Goal: Check status: Check status

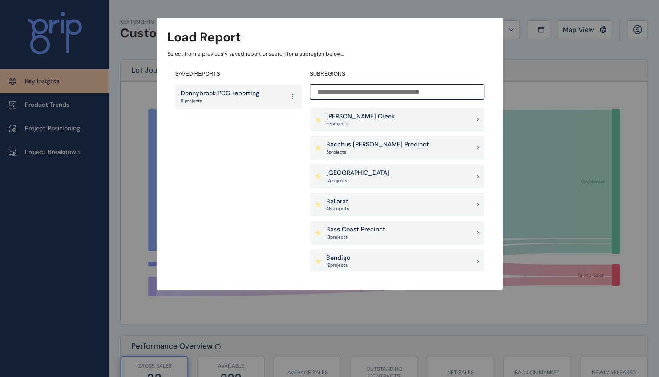
click at [227, 87] on div "Donnybrook PCG reporting 11 projects" at bounding box center [238, 96] width 126 height 25
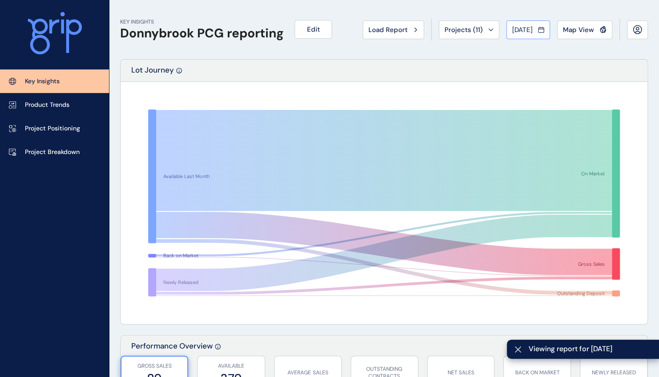
click at [532, 28] on span "[DATE]" at bounding box center [522, 29] width 20 height 9
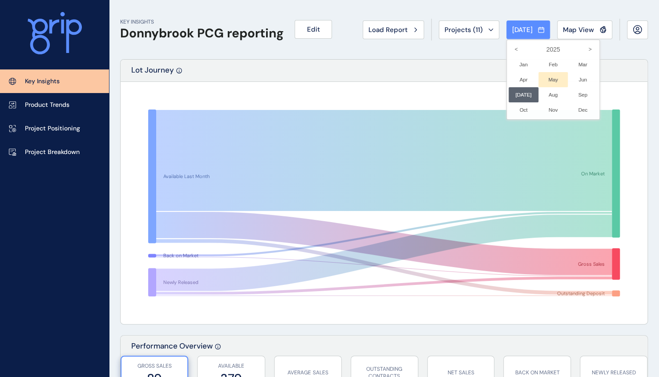
click at [554, 80] on li "May No report is available for this period. New months are usually published 5 …" at bounding box center [553, 79] width 30 height 15
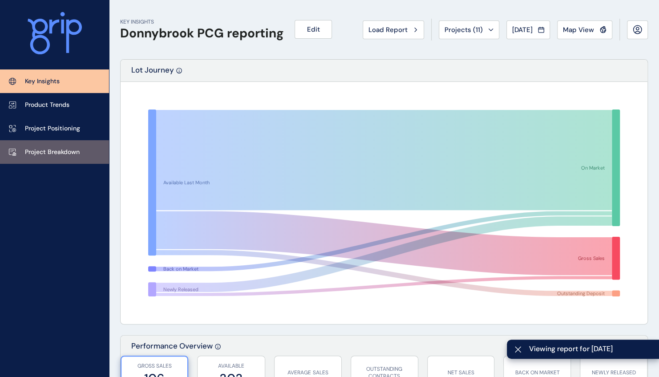
click at [54, 153] on p "Project Breakdown" at bounding box center [52, 152] width 55 height 9
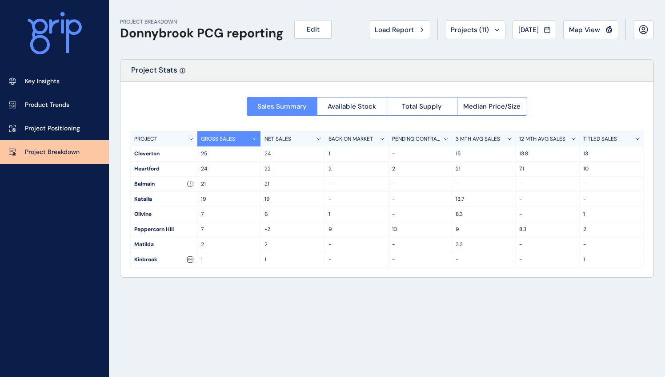
click at [156, 142] on div "PROJECT" at bounding box center [164, 138] width 67 height 15
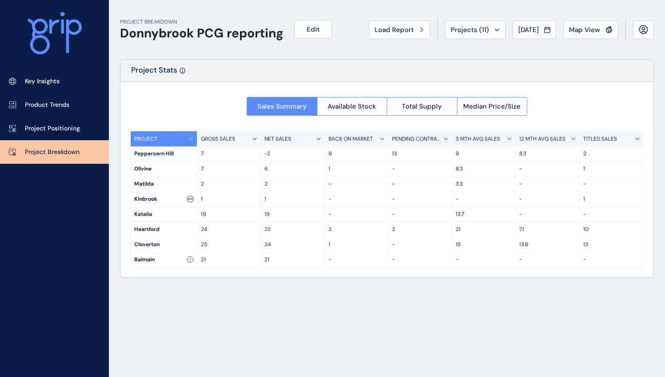
click at [152, 140] on p "PROJECT" at bounding box center [145, 139] width 23 height 8
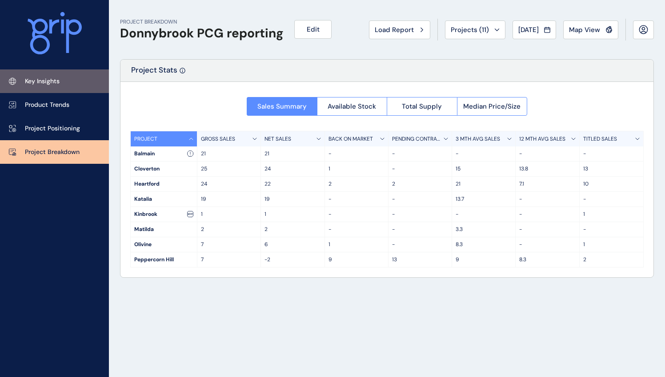
click at [60, 74] on link "Key Insights" at bounding box center [54, 81] width 109 height 24
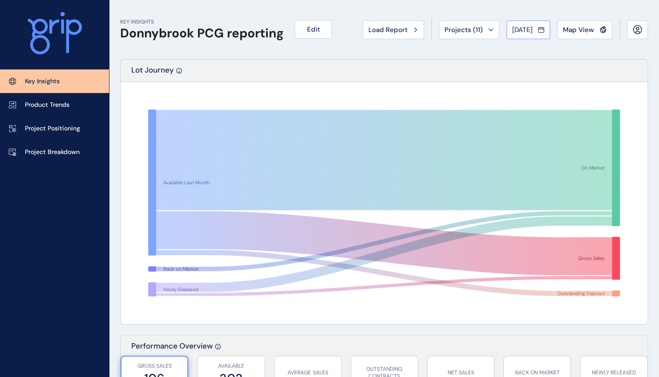
click at [539, 34] on button "[DATE]" at bounding box center [528, 29] width 44 height 19
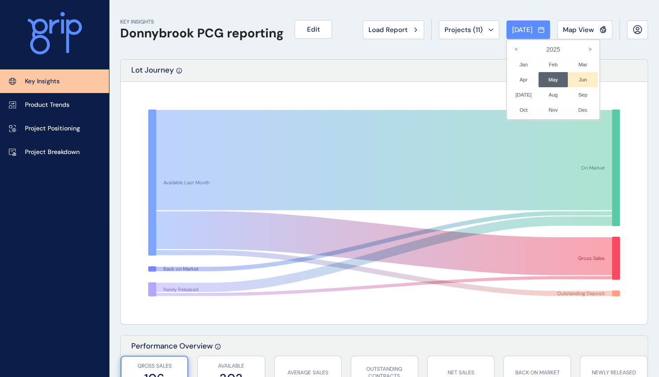
click at [574, 81] on li "Jun No report is available for this period. New months are usually published 5 …" at bounding box center [582, 79] width 30 height 15
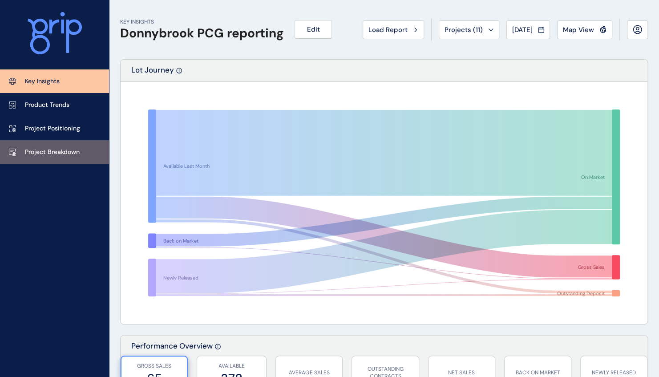
click at [49, 154] on p "Project Breakdown" at bounding box center [52, 152] width 55 height 9
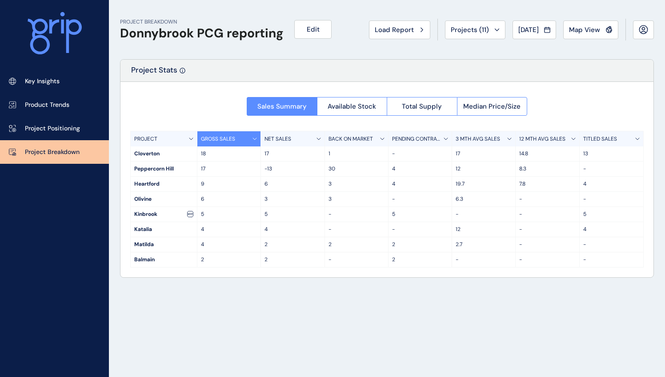
click at [158, 141] on div "PROJECT" at bounding box center [164, 138] width 67 height 15
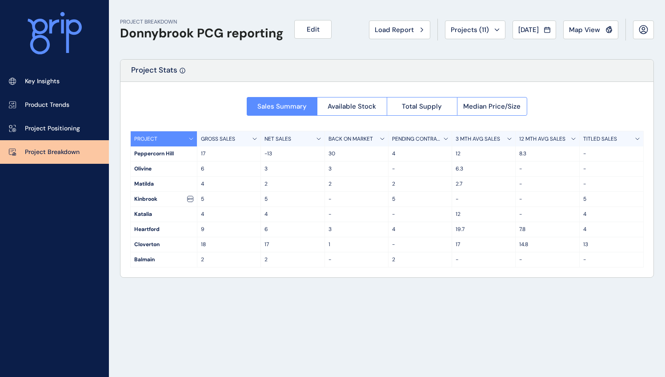
click at [158, 141] on div "PROJECT" at bounding box center [164, 138] width 67 height 15
click at [542, 36] on button "[DATE]" at bounding box center [535, 29] width 44 height 19
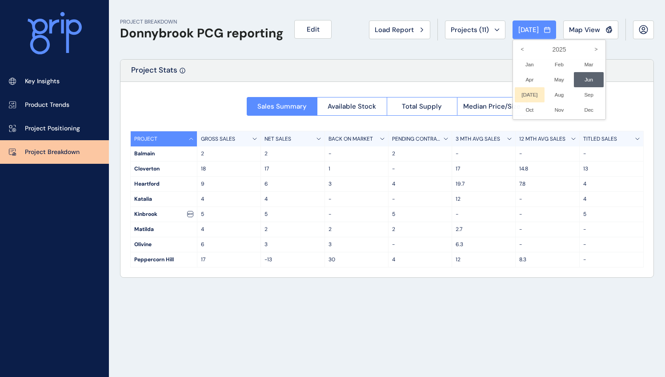
click at [527, 92] on li "[DATE] No report is available for this period. New months are usually published…" at bounding box center [530, 94] width 30 height 15
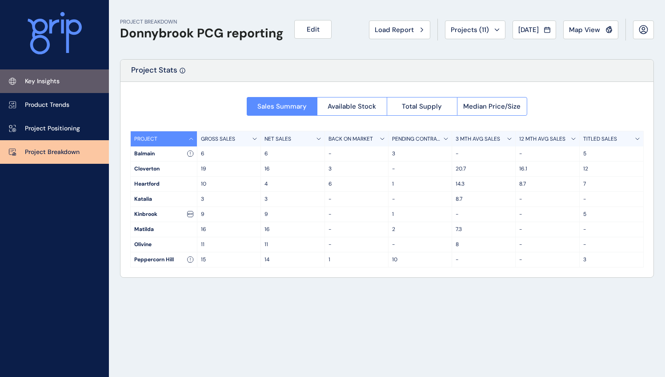
click at [49, 84] on p "Key Insights" at bounding box center [42, 81] width 35 height 9
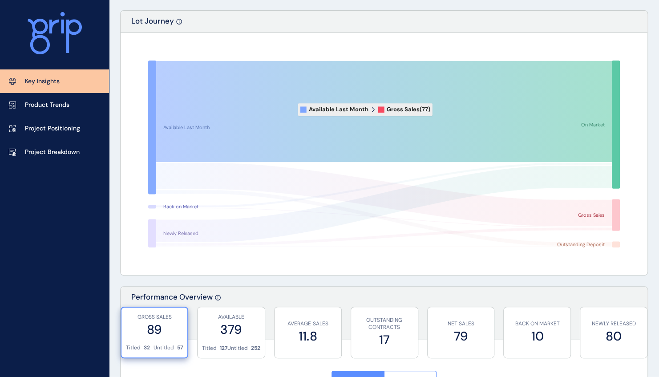
scroll to position [133, 0]
